Goal: Find specific page/section: Find specific page/section

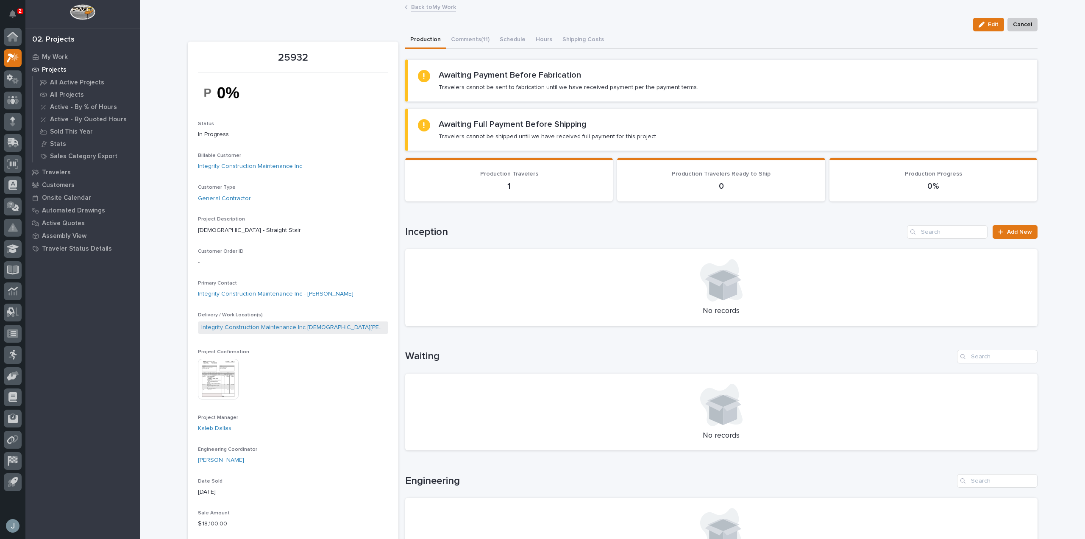
click at [16, 14] on button "Notifications" at bounding box center [13, 14] width 18 height 18
click at [13, 9] on button "Notifications" at bounding box center [13, 14] width 18 height 18
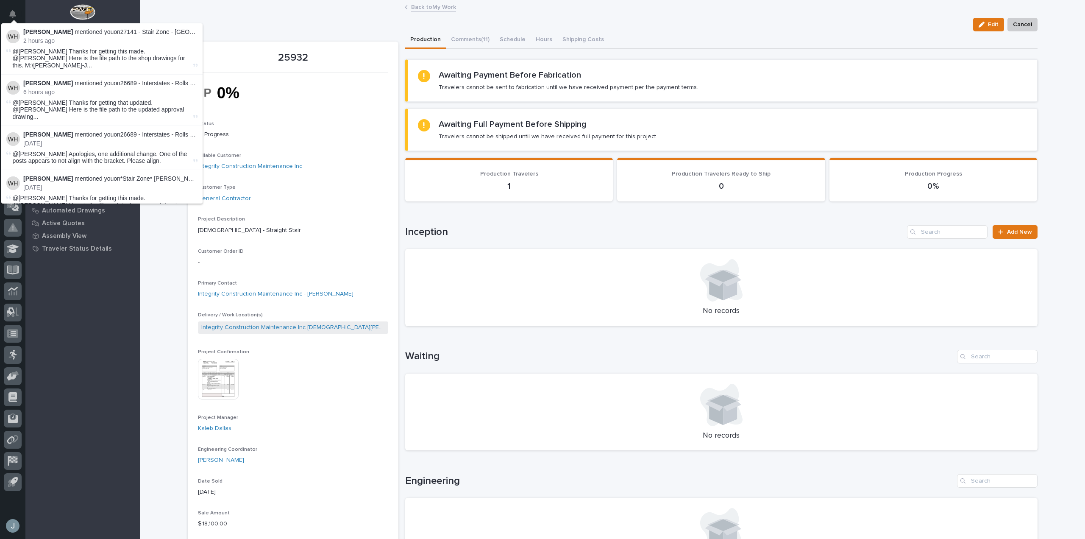
click at [139, 18] on div at bounding box center [82, 14] width 114 height 28
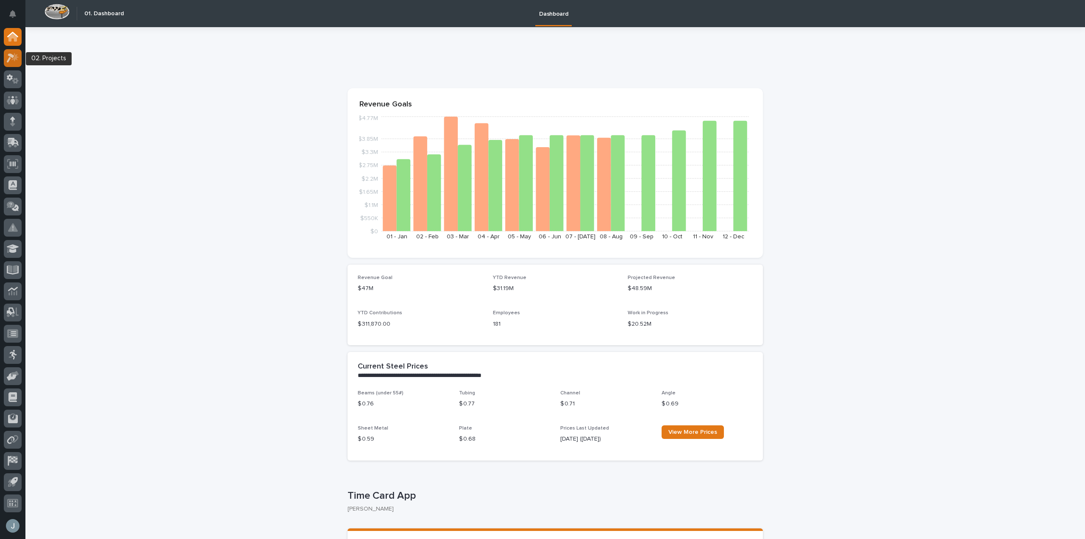
click at [16, 56] on icon at bounding box center [14, 57] width 7 height 8
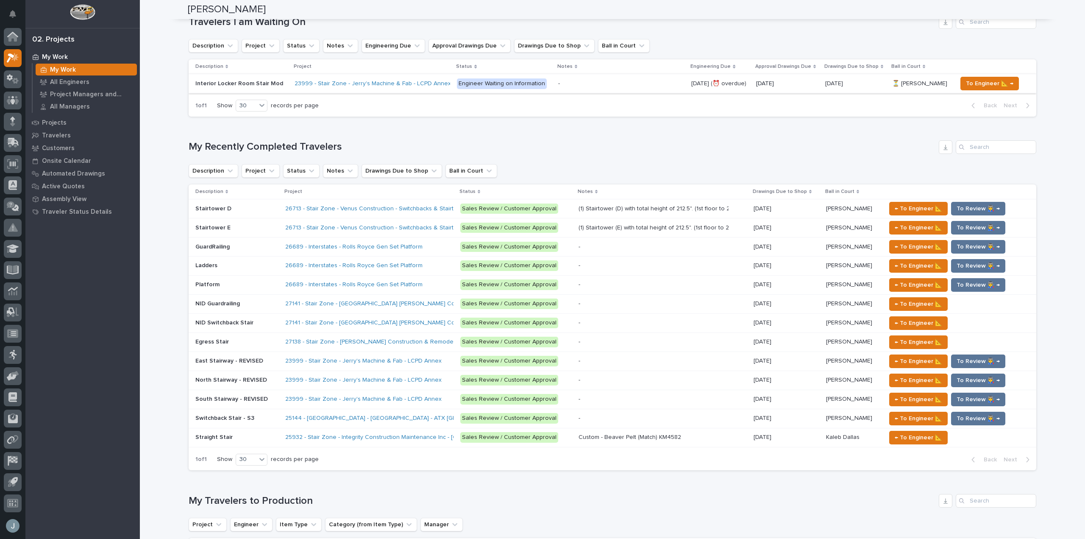
scroll to position [424, 0]
